Goal: Task Accomplishment & Management: Use online tool/utility

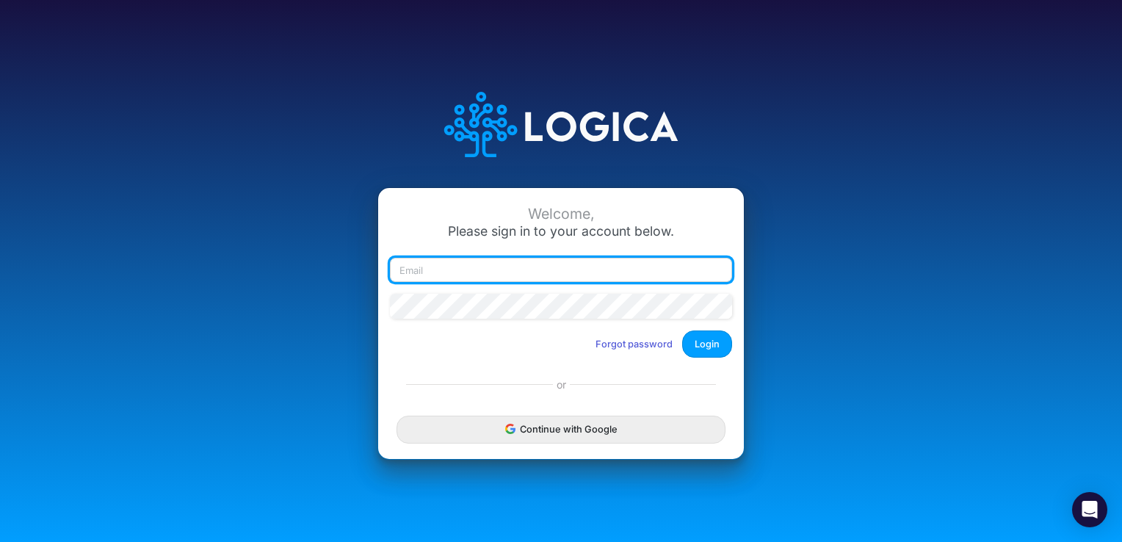
click at [414, 267] on input "email" at bounding box center [561, 270] width 342 height 25
type input "jstoddard@heritage-communities.com"
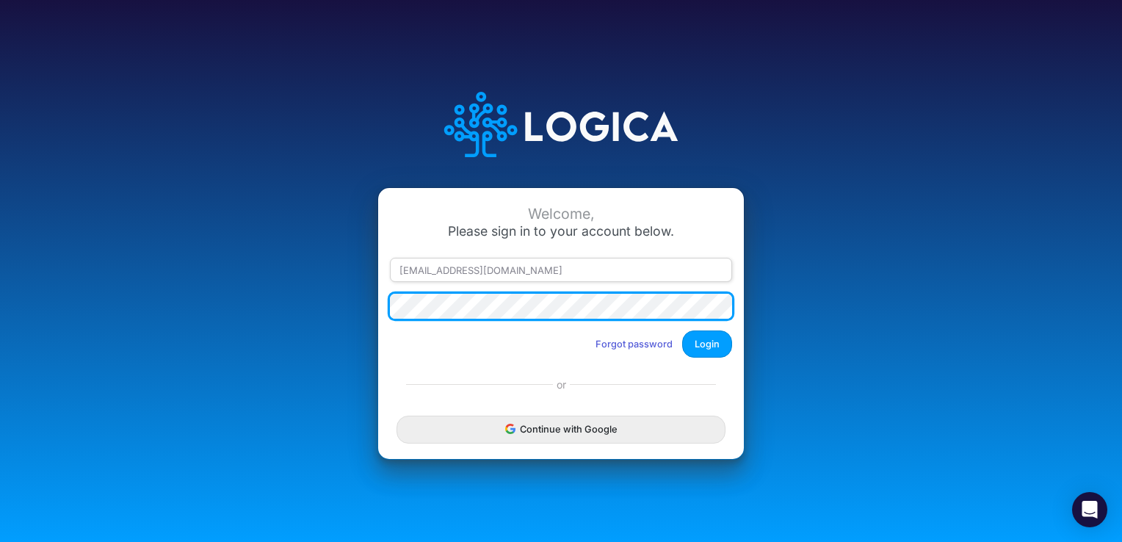
click at [682, 330] on button "Login" at bounding box center [707, 343] width 50 height 27
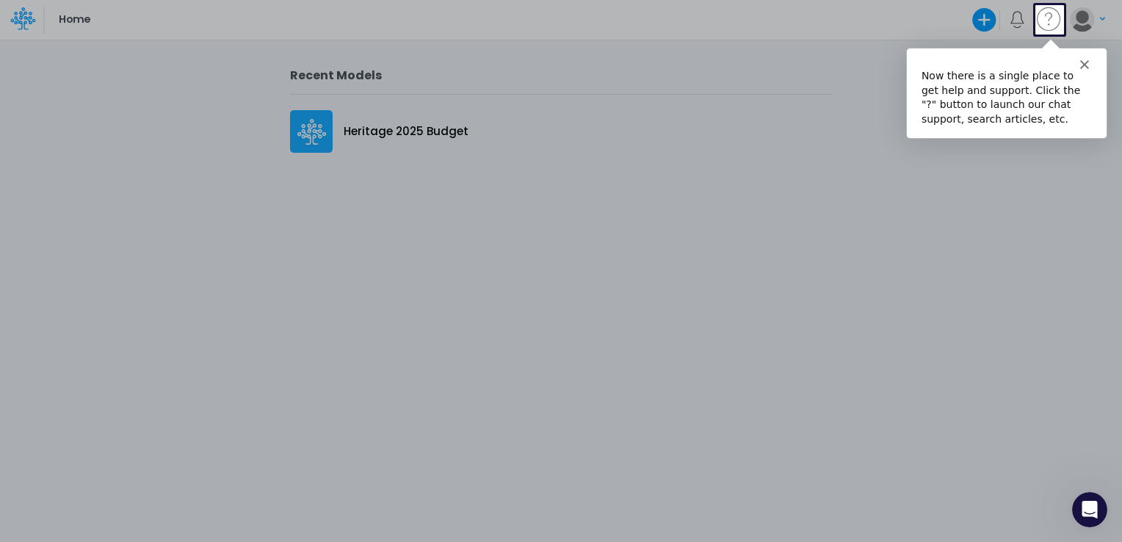
click at [1086, 59] on polygon "Close" at bounding box center [1083, 63] width 9 height 9
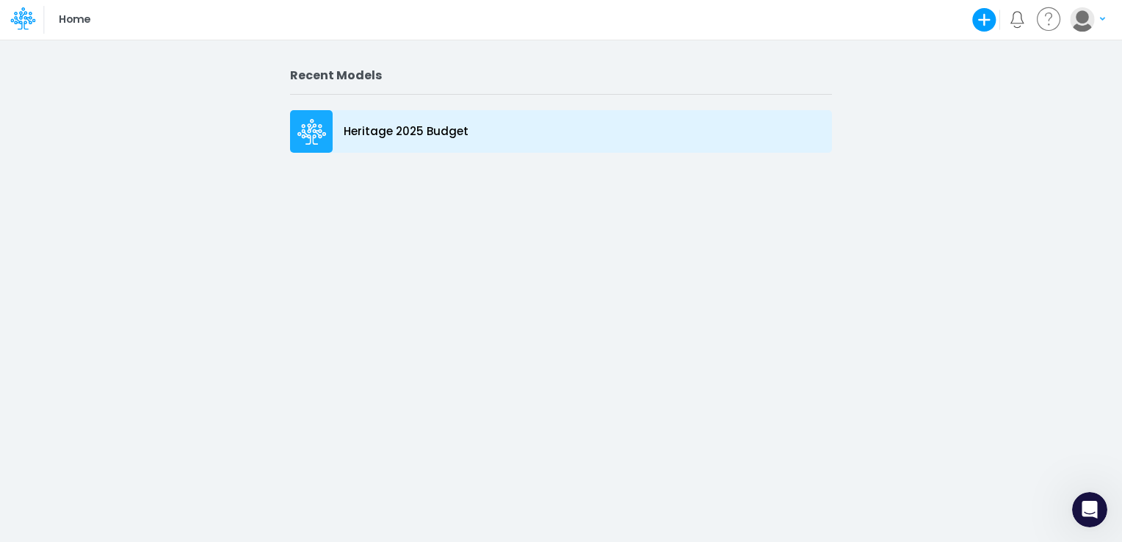
click at [365, 122] on div "Heritage 2025 Budget" at bounding box center [561, 131] width 542 height 43
